Goal: Information Seeking & Learning: Learn about a topic

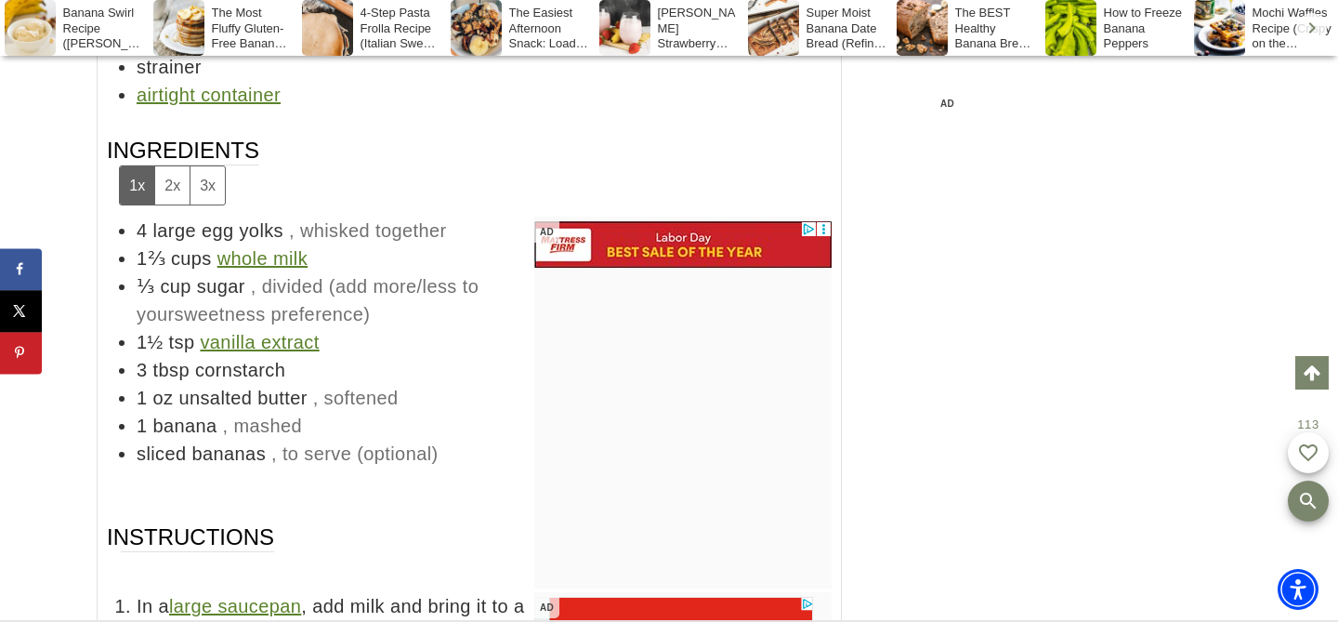
scroll to position [9573, 0]
